Goal: Transaction & Acquisition: Purchase product/service

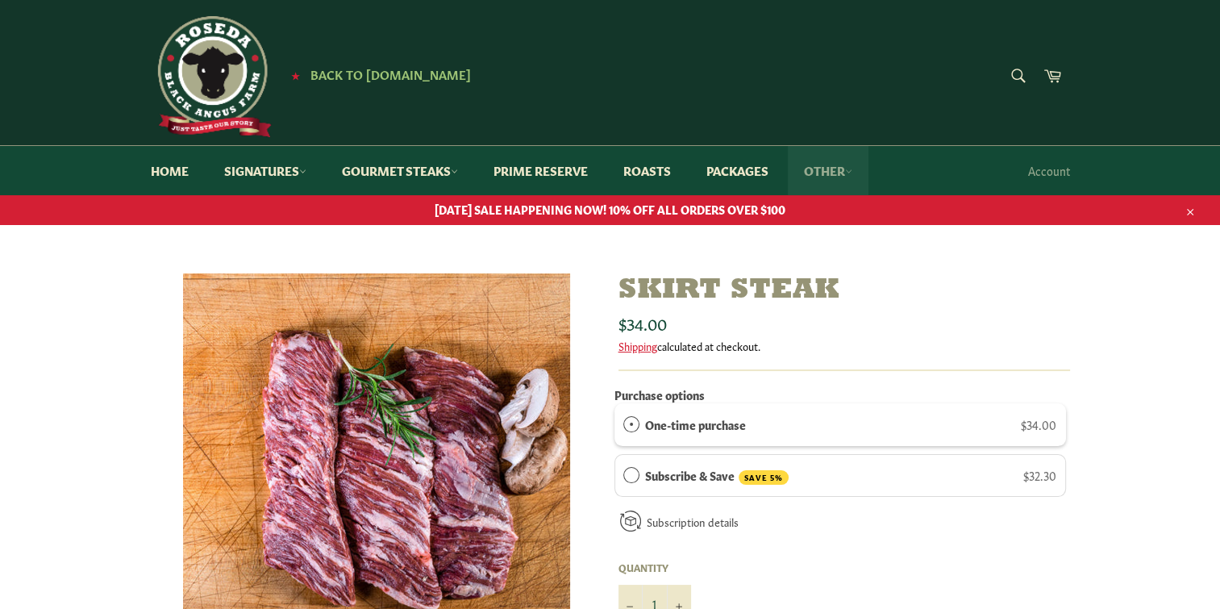
click at [849, 171] on link "Other" at bounding box center [827, 170] width 81 height 49
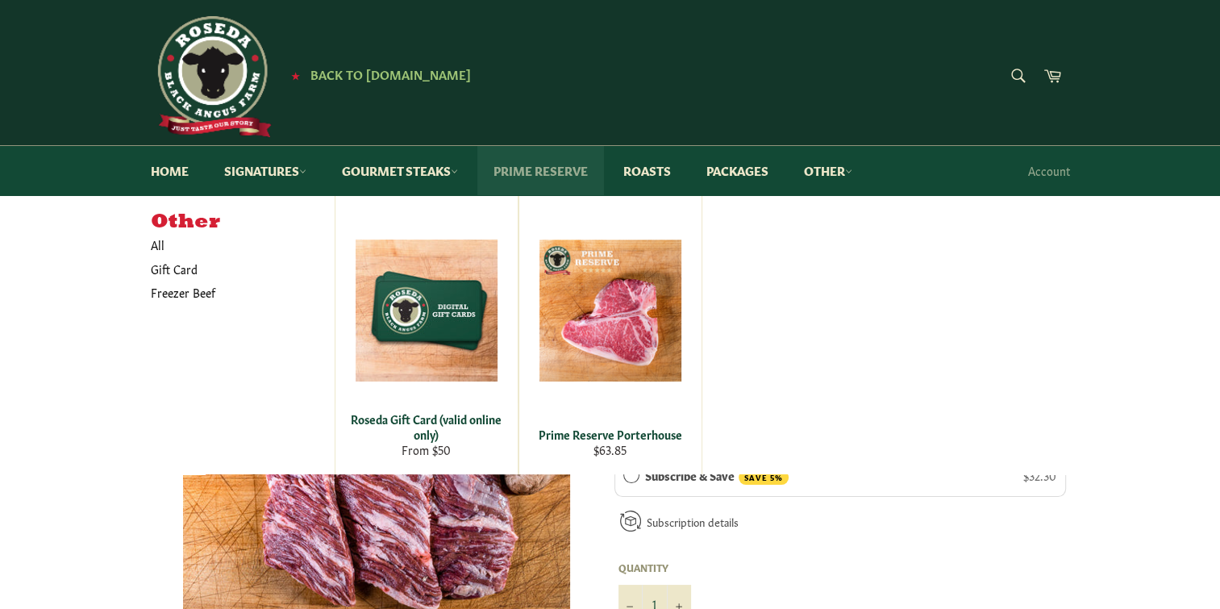
click at [570, 167] on link "Prime Reserve" at bounding box center [540, 170] width 127 height 49
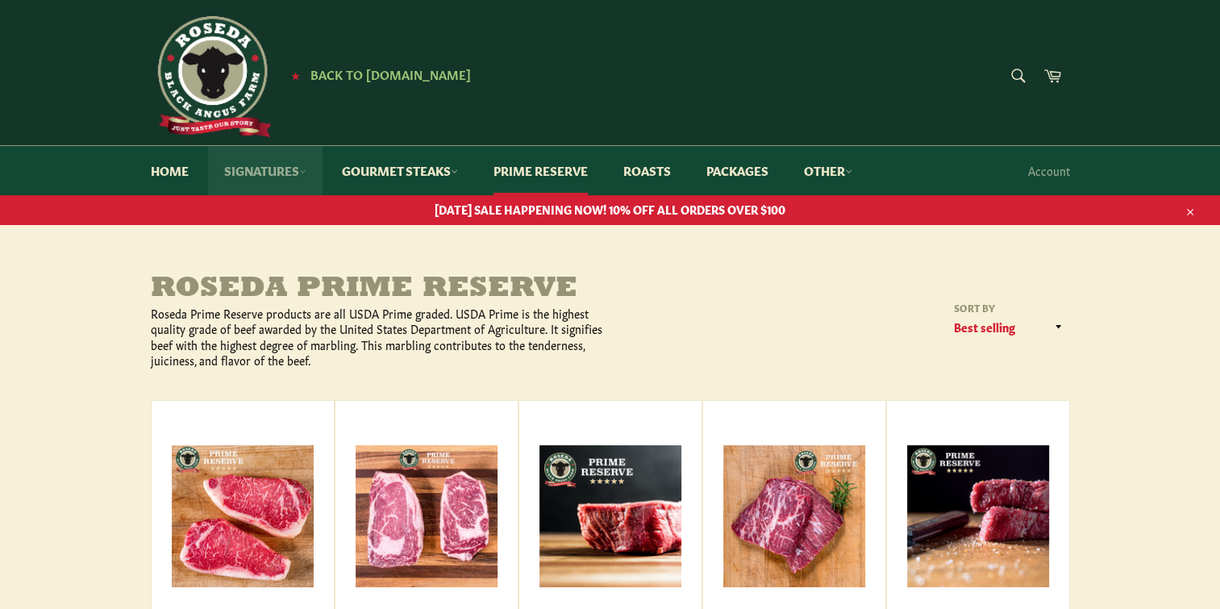
click at [292, 174] on link "Signatures" at bounding box center [265, 170] width 114 height 49
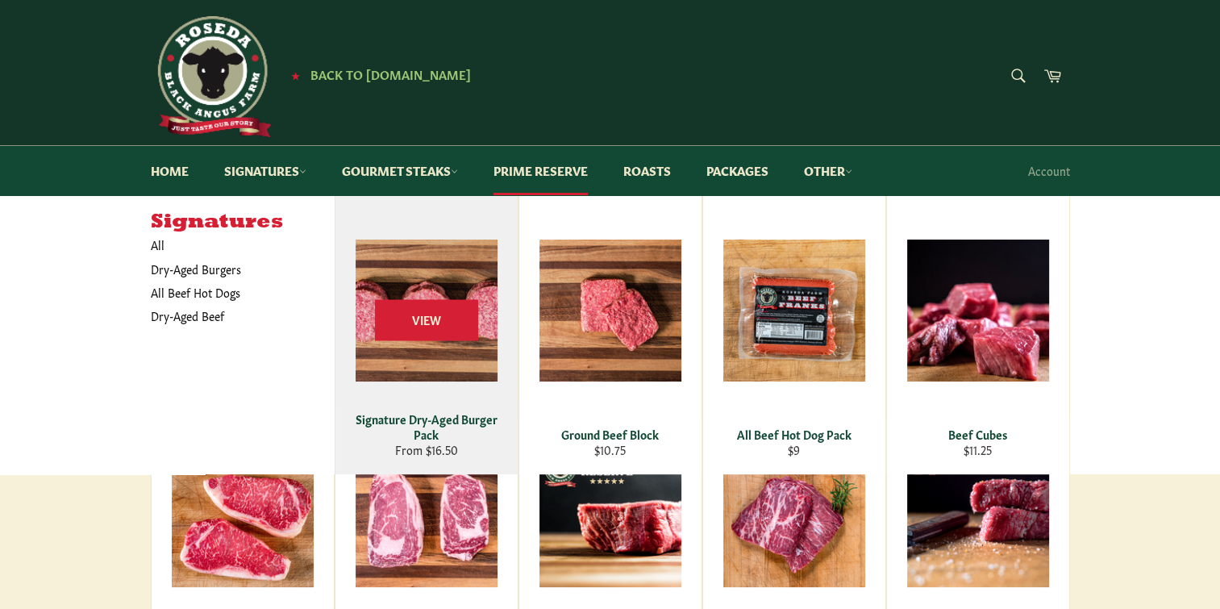
click at [451, 266] on div "View" at bounding box center [426, 335] width 182 height 278
